Goal: Transaction & Acquisition: Purchase product/service

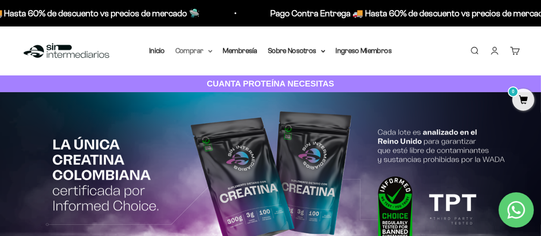
click at [206, 49] on summary "Comprar" at bounding box center [194, 50] width 37 height 11
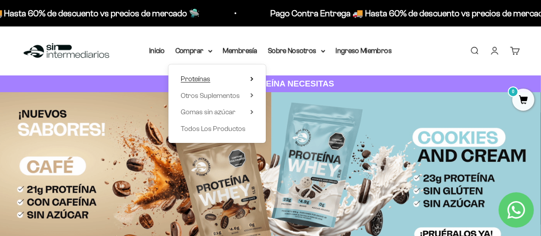
click at [253, 82] on summary "Proteínas" at bounding box center [217, 78] width 73 height 11
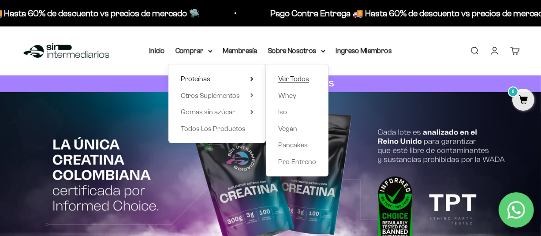
click at [303, 78] on span "Ver Todos" at bounding box center [293, 78] width 31 height 7
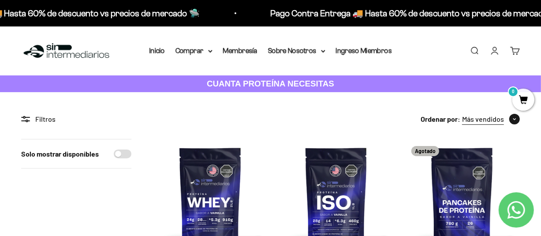
click at [510, 121] on span "button" at bounding box center [514, 119] width 11 height 11
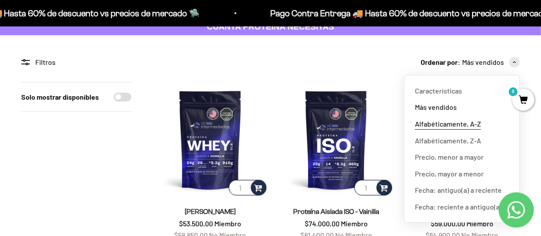
scroll to position [57, 0]
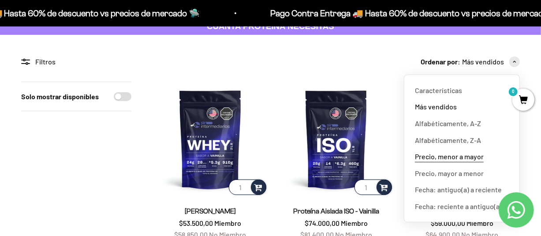
click at [450, 157] on span "Precio, menor a mayor" at bounding box center [449, 156] width 69 height 11
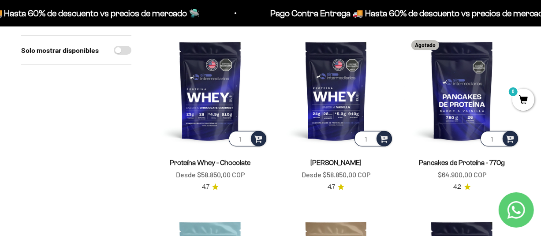
scroll to position [106, 0]
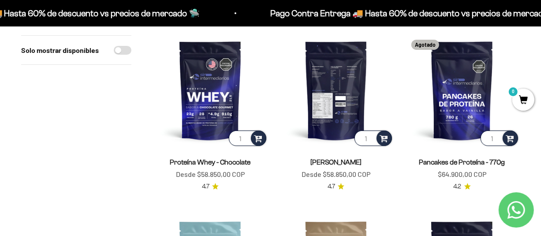
click at [348, 93] on img at bounding box center [337, 91] width 116 height 116
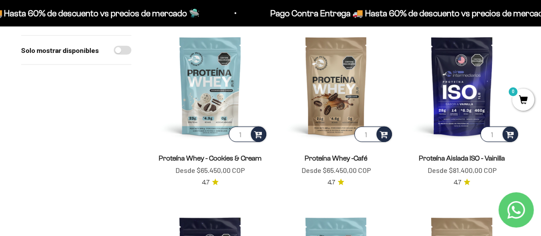
scroll to position [295, 0]
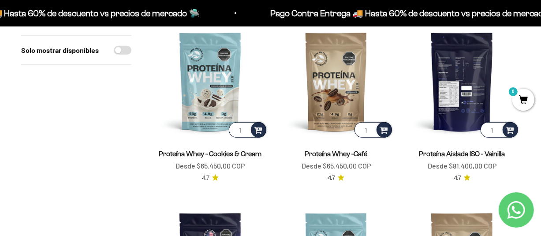
click at [444, 94] on img at bounding box center [462, 82] width 116 height 116
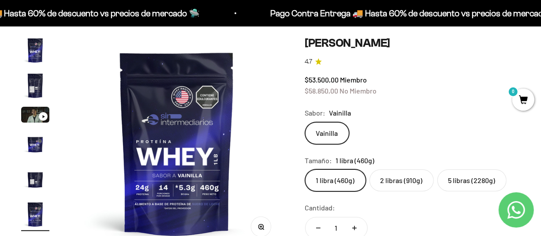
scroll to position [78, 0]
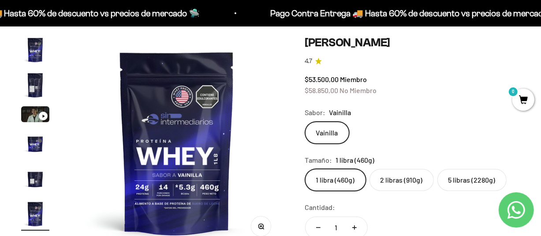
click at [398, 180] on label "2 libras (910g)" at bounding box center [402, 180] width 64 height 22
click at [305, 169] on input "2 libras (910g)" at bounding box center [305, 168] width 0 height 0
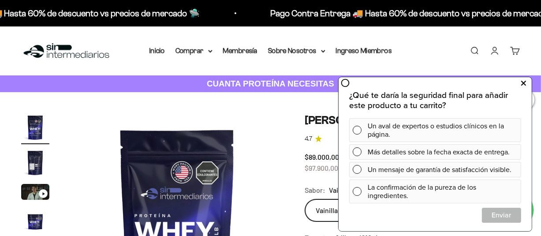
click at [519, 85] on button at bounding box center [523, 83] width 16 height 14
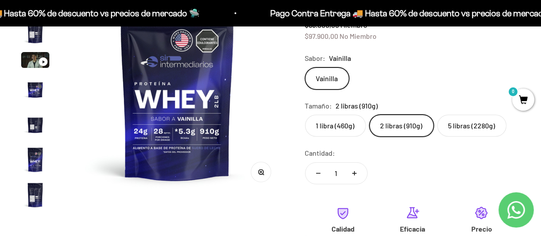
scroll to position [132, 0]
click at [342, 123] on label "1 libra (460g)" at bounding box center [335, 125] width 61 height 22
click at [305, 114] on input "1 libra (460g)" at bounding box center [305, 114] width 0 height 0
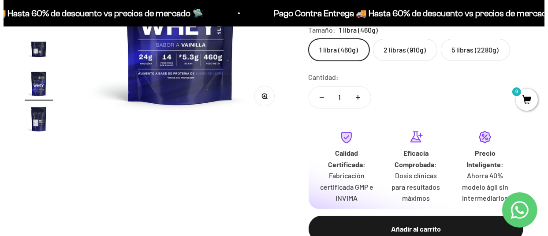
scroll to position [251, 0]
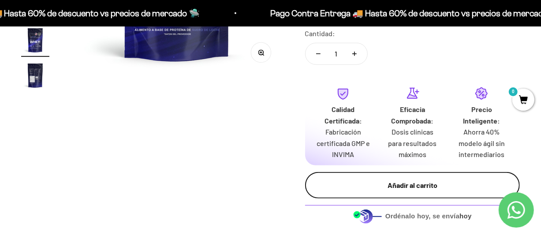
click at [387, 186] on div "Añadir al carrito" at bounding box center [412, 184] width 179 height 11
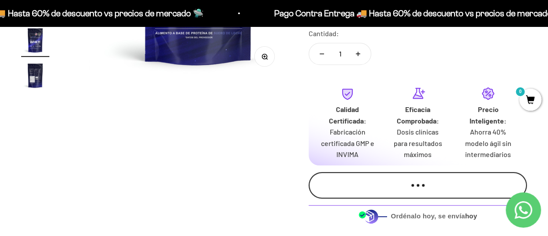
scroll to position [0, 1112]
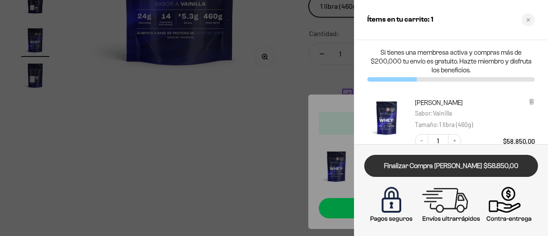
click at [461, 170] on link "Finalizar Compra [PERSON_NAME] $58.850,00" at bounding box center [451, 166] width 174 height 22
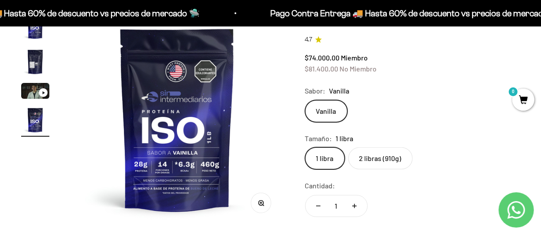
scroll to position [100, 0]
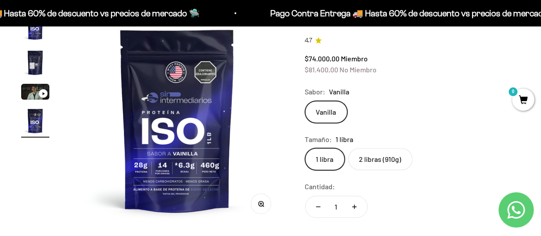
click at [385, 160] on label "2 libras (910g)" at bounding box center [380, 159] width 64 height 22
click at [305, 148] on input "2 libras (910g)" at bounding box center [305, 148] width 0 height 0
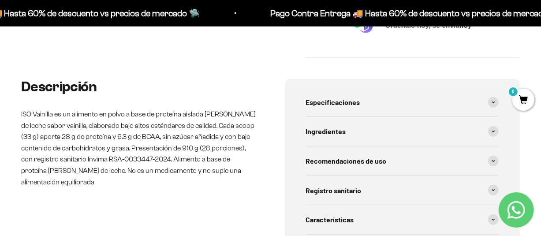
scroll to position [444, 0]
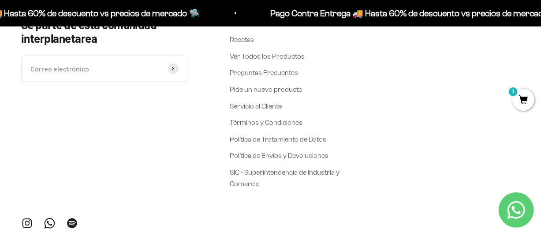
scroll to position [687, 0]
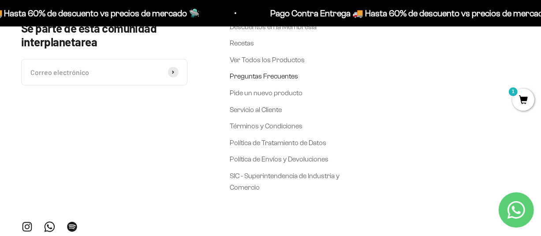
click at [286, 75] on link "Preguntas Frecuentes" at bounding box center [264, 76] width 68 height 11
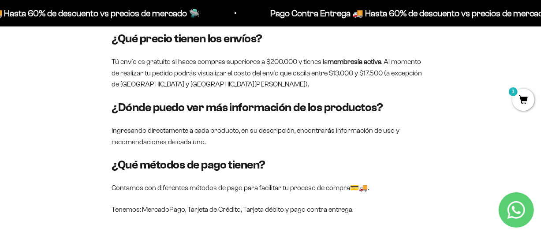
scroll to position [815, 0]
